Goal: Task Accomplishment & Management: Use online tool/utility

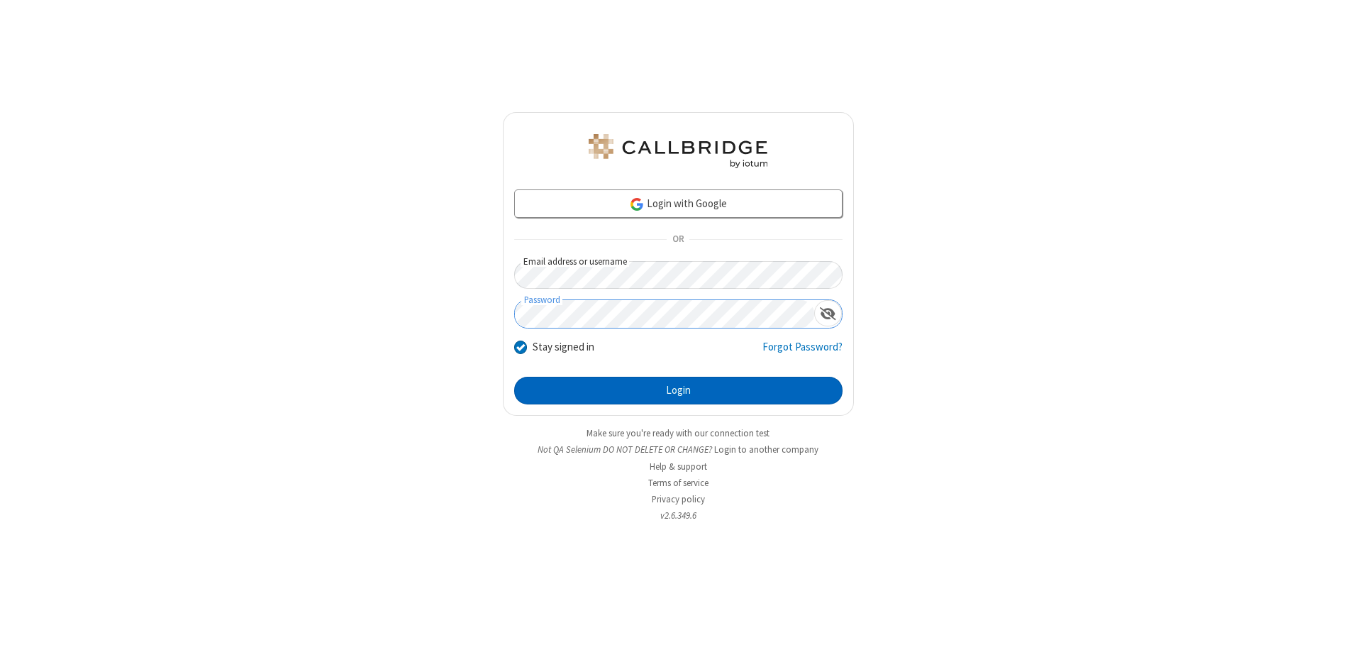
click at [678, 390] on button "Login" at bounding box center [678, 391] width 328 height 28
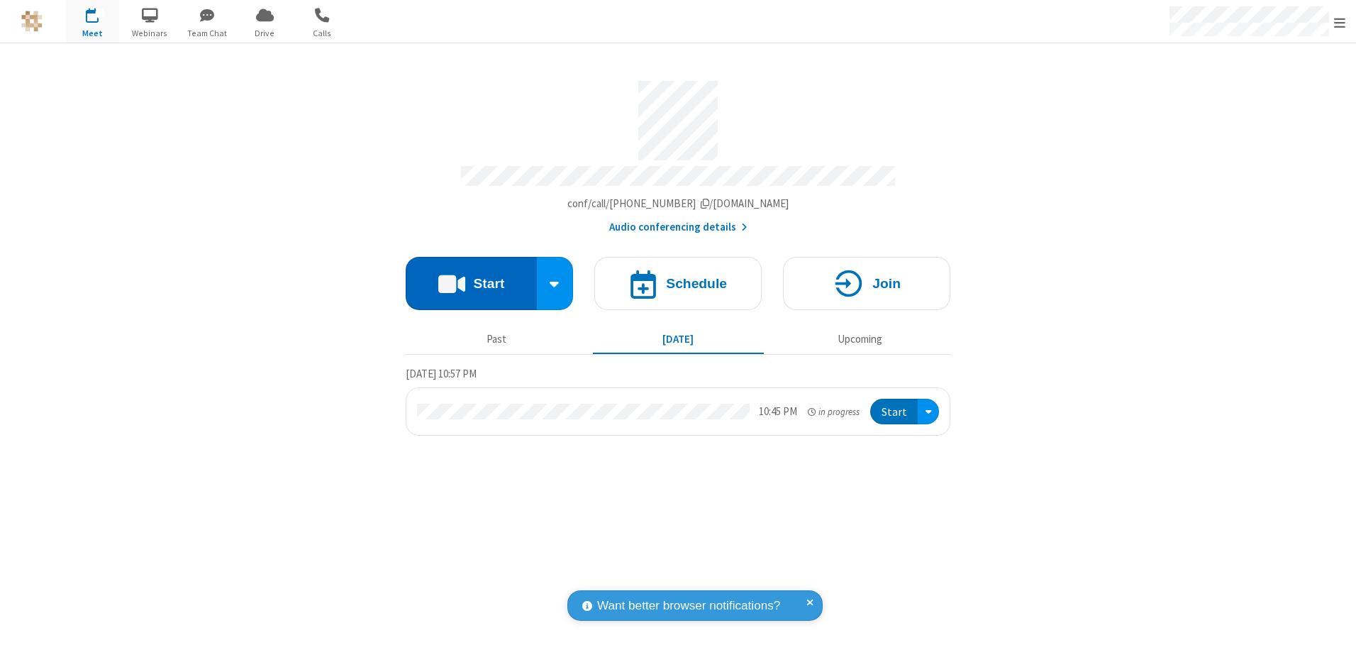
click at [471, 278] on button "Start" at bounding box center [471, 283] width 131 height 53
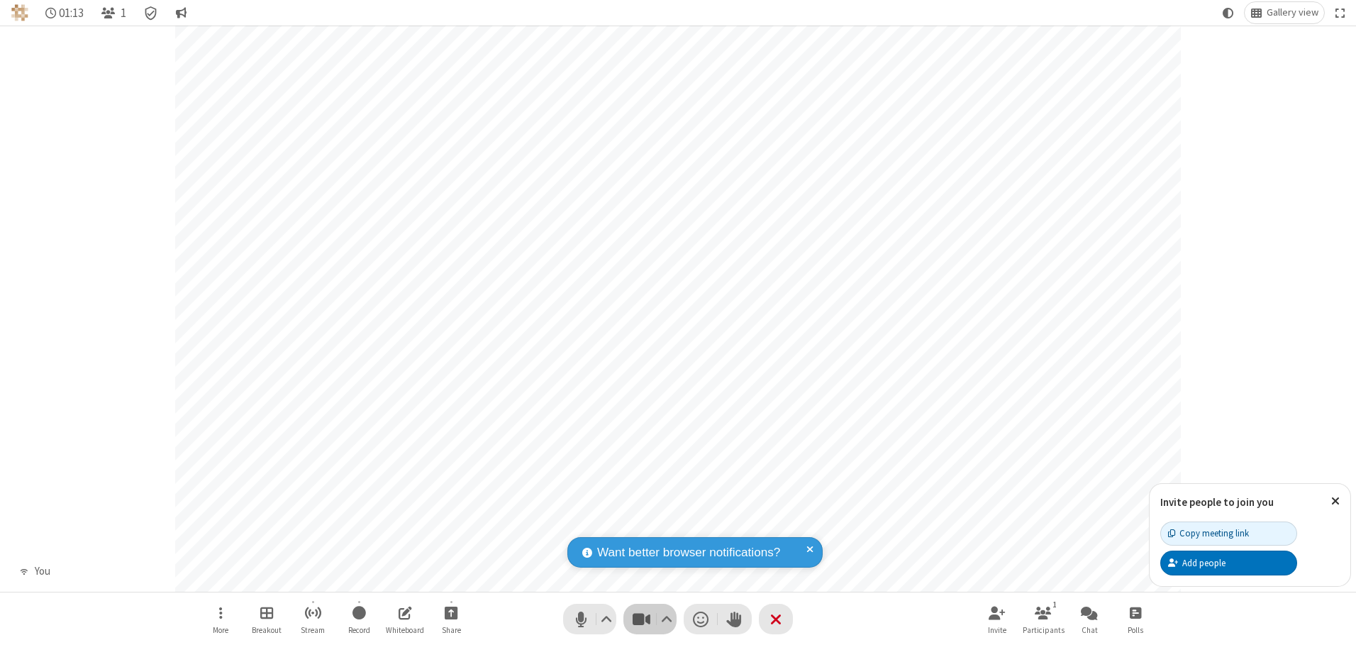
click at [641, 618] on span "Stop video (Alt+V)" at bounding box center [640, 618] width 21 height 21
click at [641, 618] on span "Start video (Alt+V)" at bounding box center [640, 618] width 21 height 21
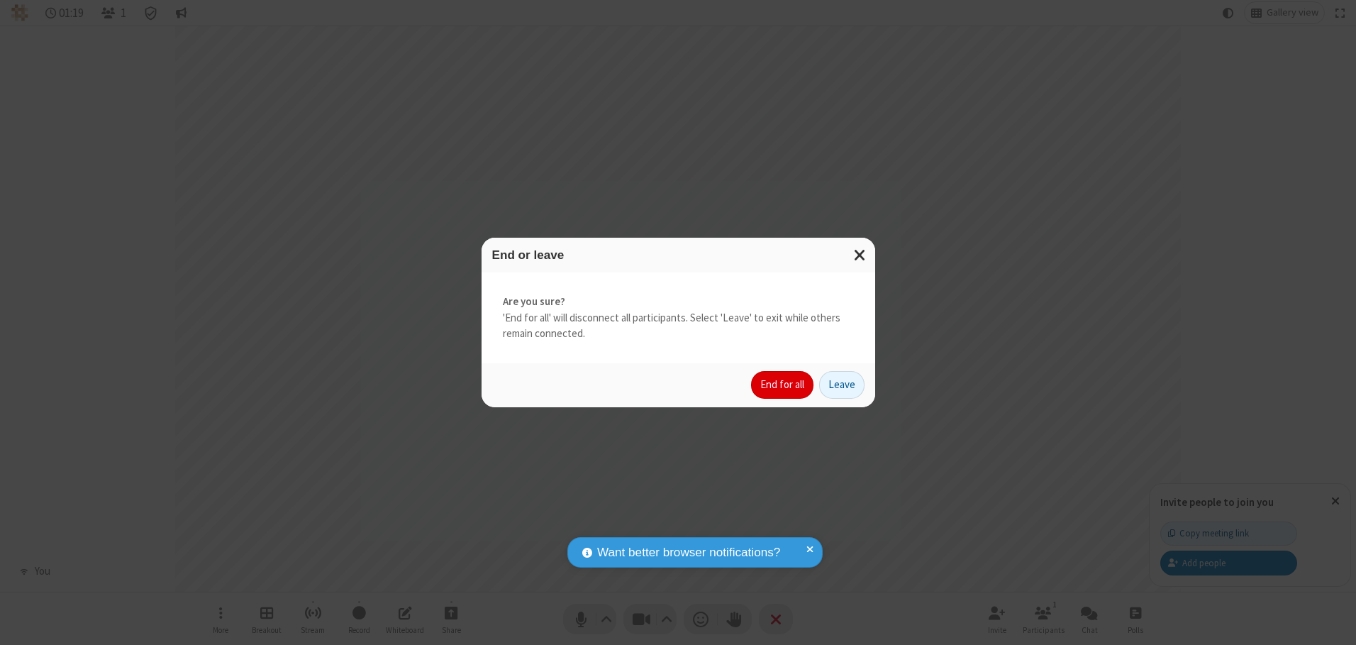
click at [783, 384] on button "End for all" at bounding box center [782, 385] width 62 height 28
